Goal: Find specific page/section: Find specific page/section

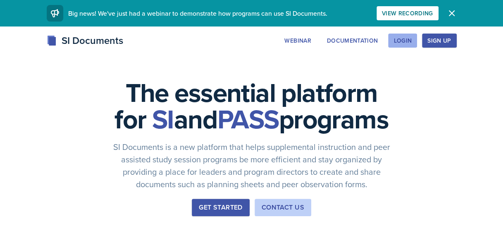
click at [409, 40] on div "Login" at bounding box center [403, 40] width 18 height 7
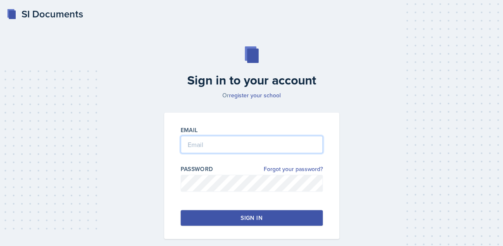
type input "[EMAIL_ADDRESS][DOMAIN_NAME]"
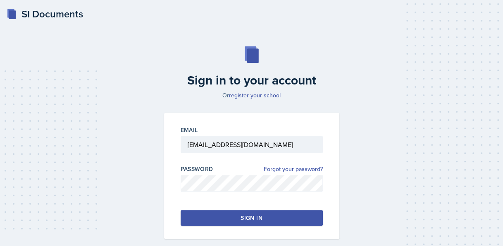
click at [259, 216] on div "Sign in" at bounding box center [251, 217] width 21 height 8
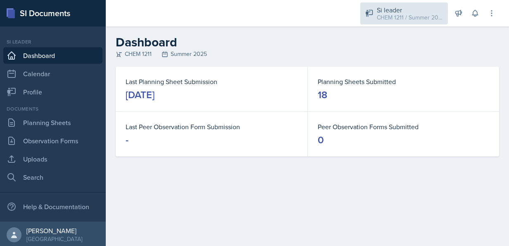
click at [407, 2] on div "Si leader CHEM 1211 / Summer 2025" at bounding box center [405, 13] width 88 height 22
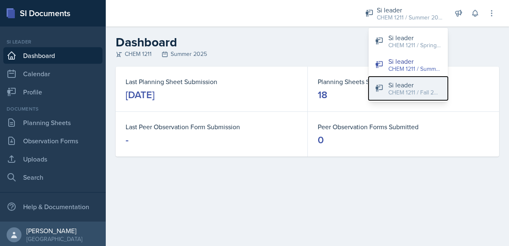
click at [423, 87] on div "Si leader" at bounding box center [415, 85] width 53 height 10
